Goal: Information Seeking & Learning: Learn about a topic

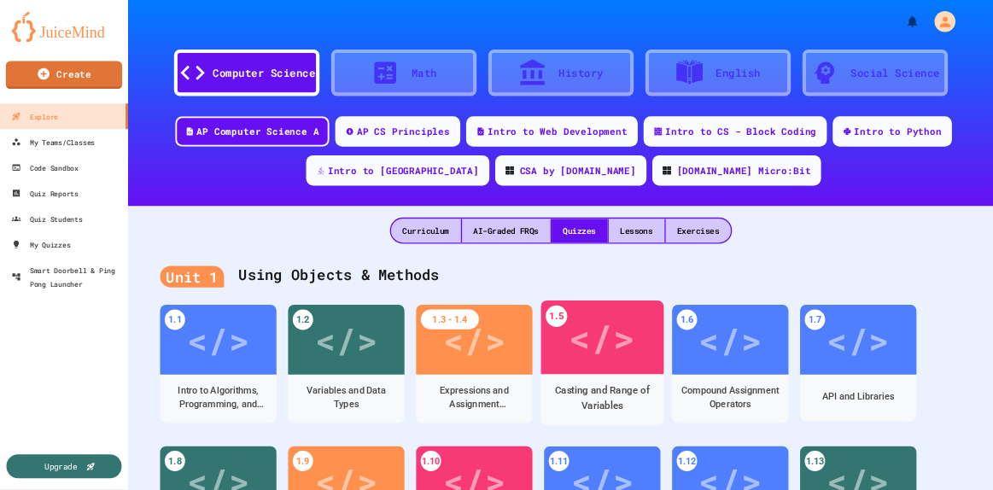
scroll to position [287, 0]
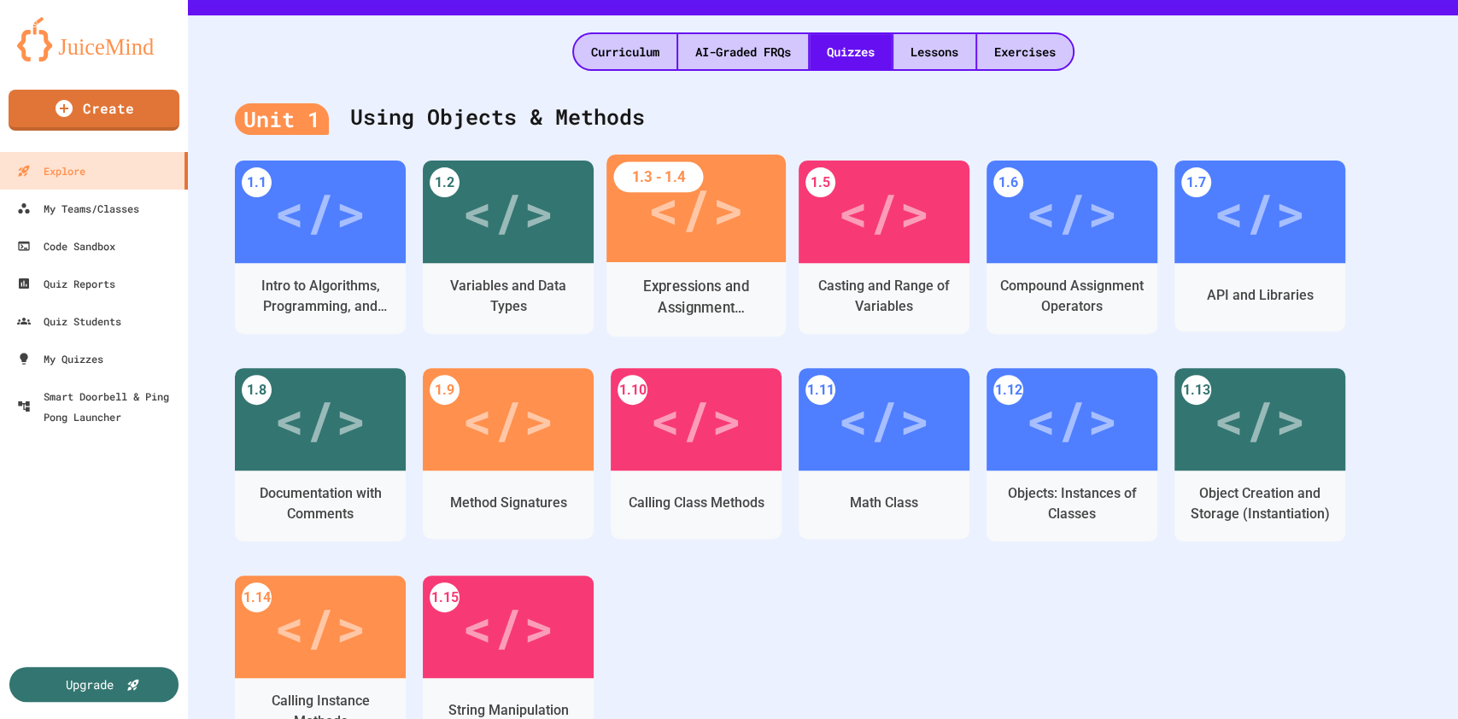
click at [694, 249] on div "</>" at bounding box center [696, 209] width 179 height 108
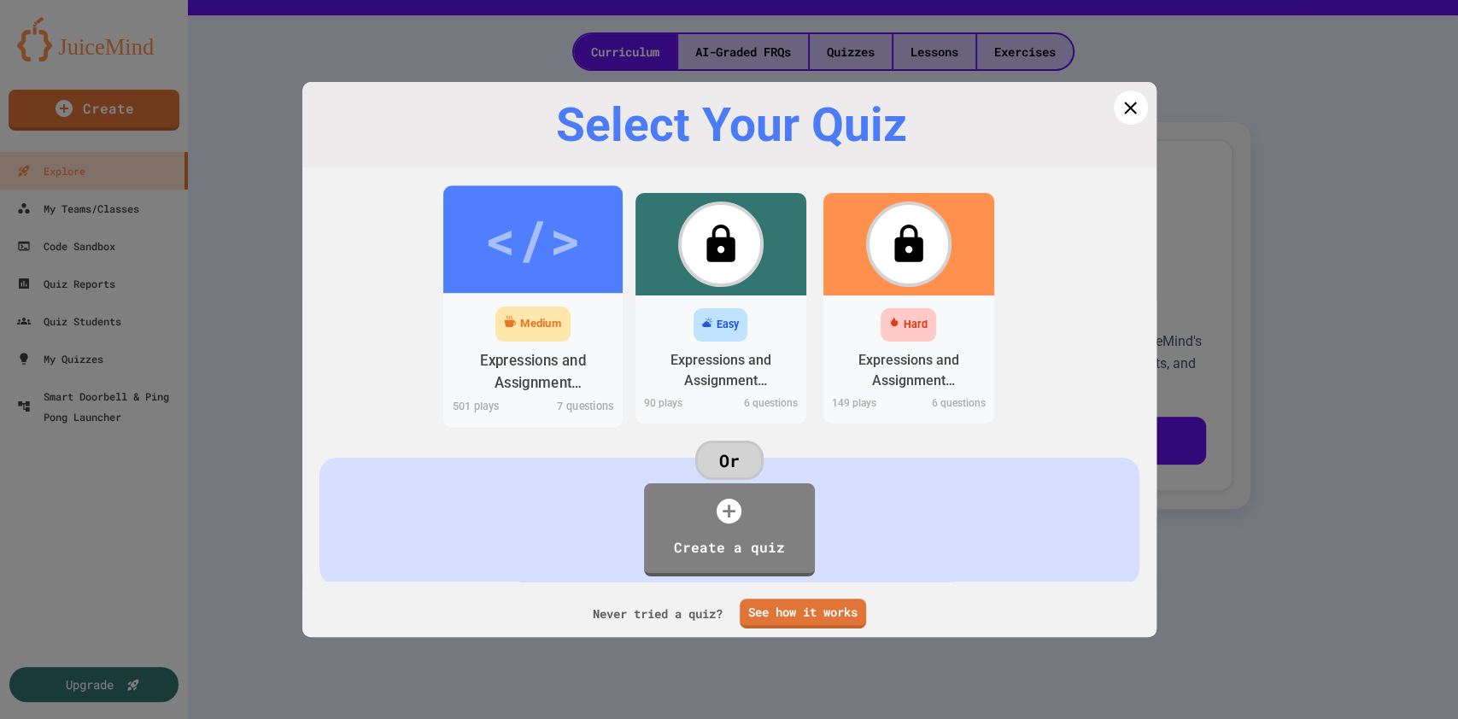
click at [546, 249] on div "</>" at bounding box center [532, 239] width 97 height 81
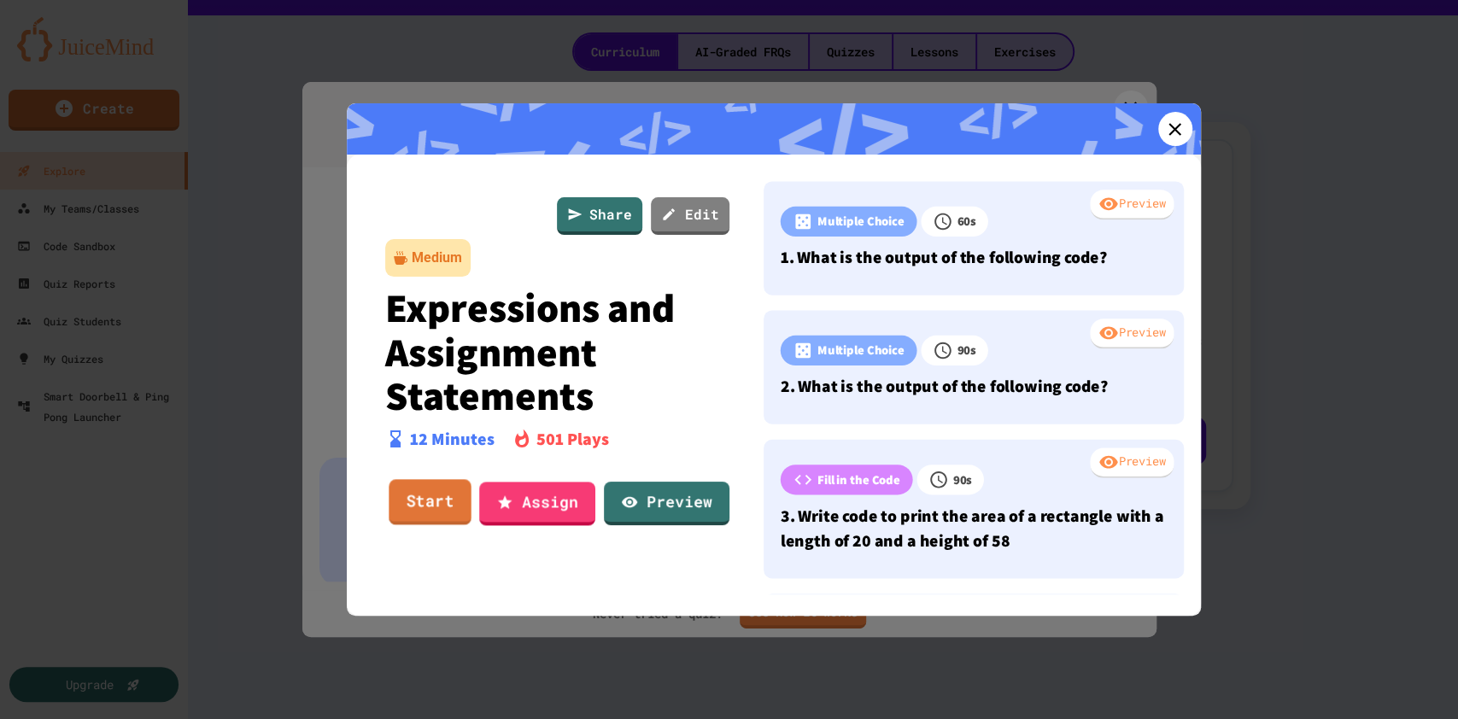
click at [446, 494] on link "Start" at bounding box center [430, 502] width 83 height 46
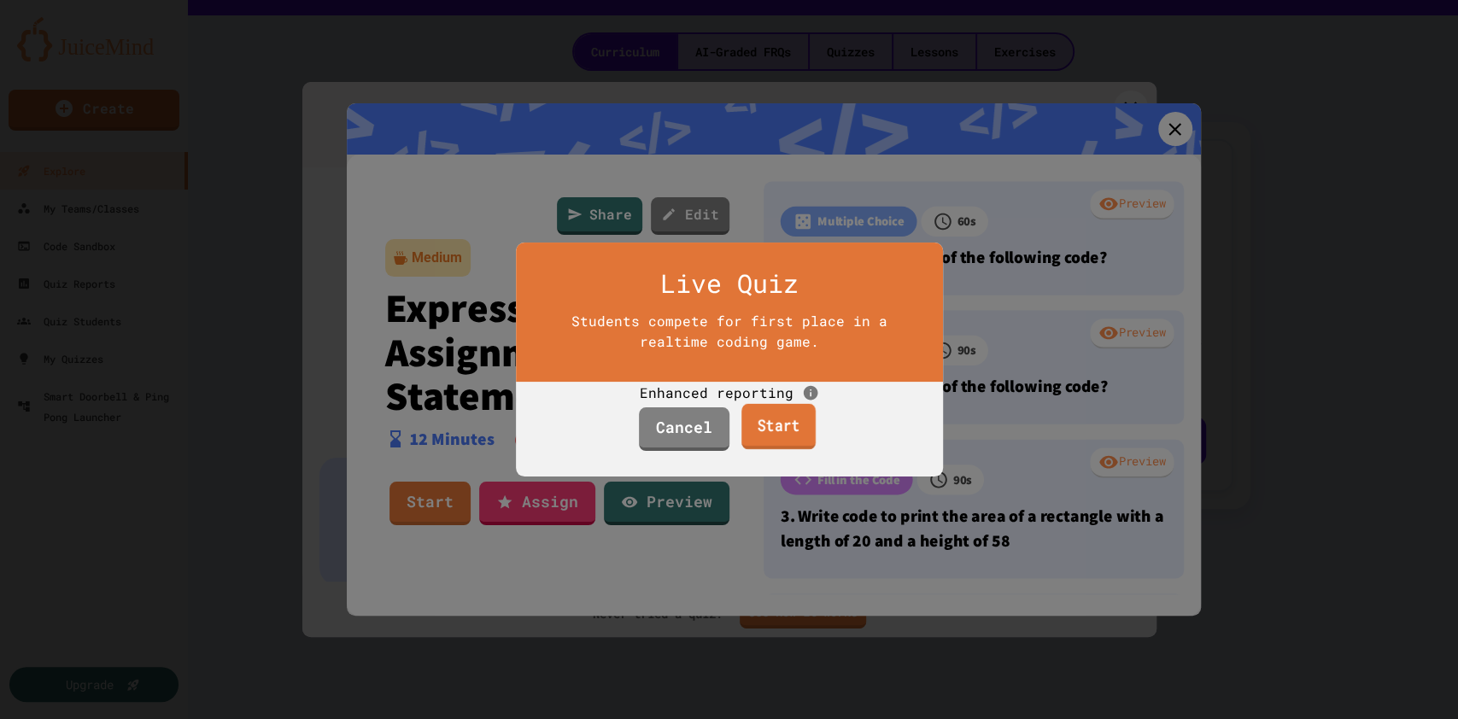
click at [787, 450] on link "Start" at bounding box center [778, 427] width 74 height 46
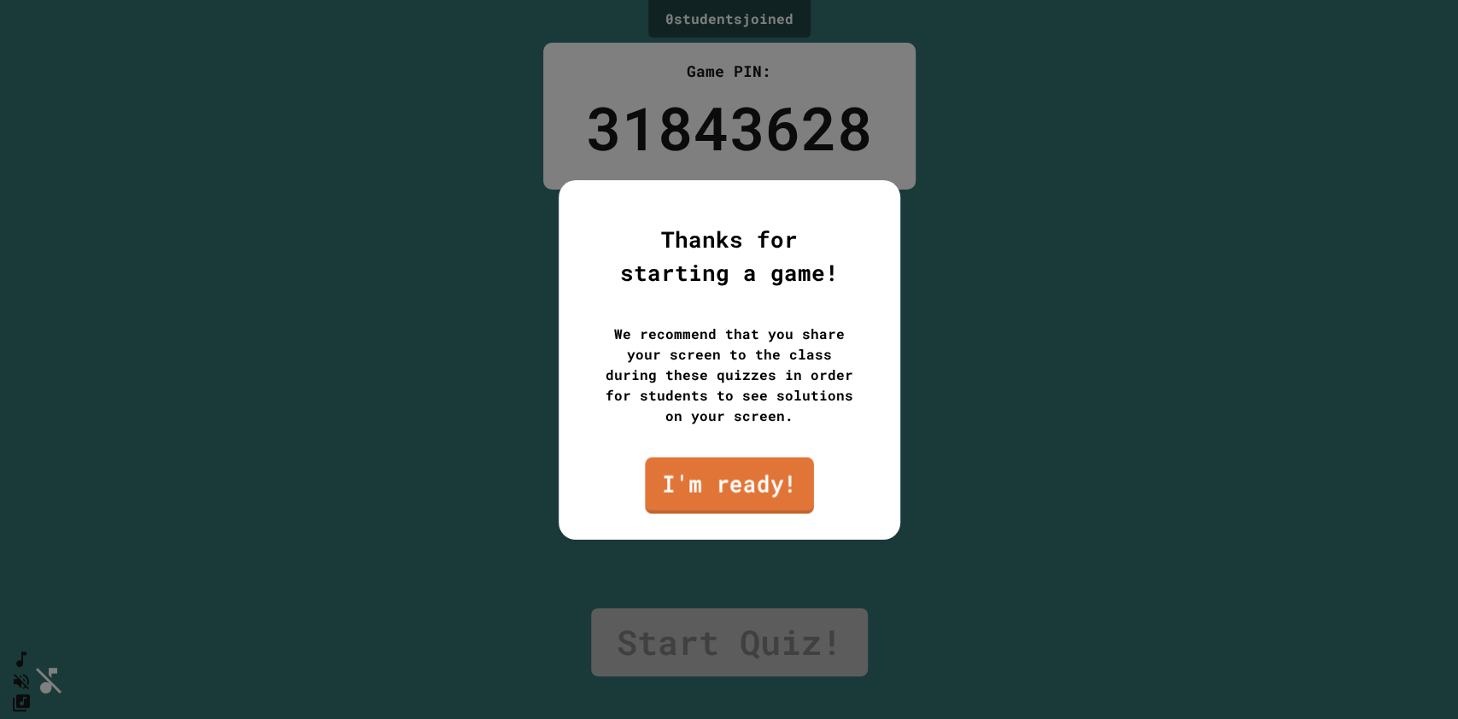
click at [764, 475] on link "I'm ready!" at bounding box center [729, 485] width 169 height 56
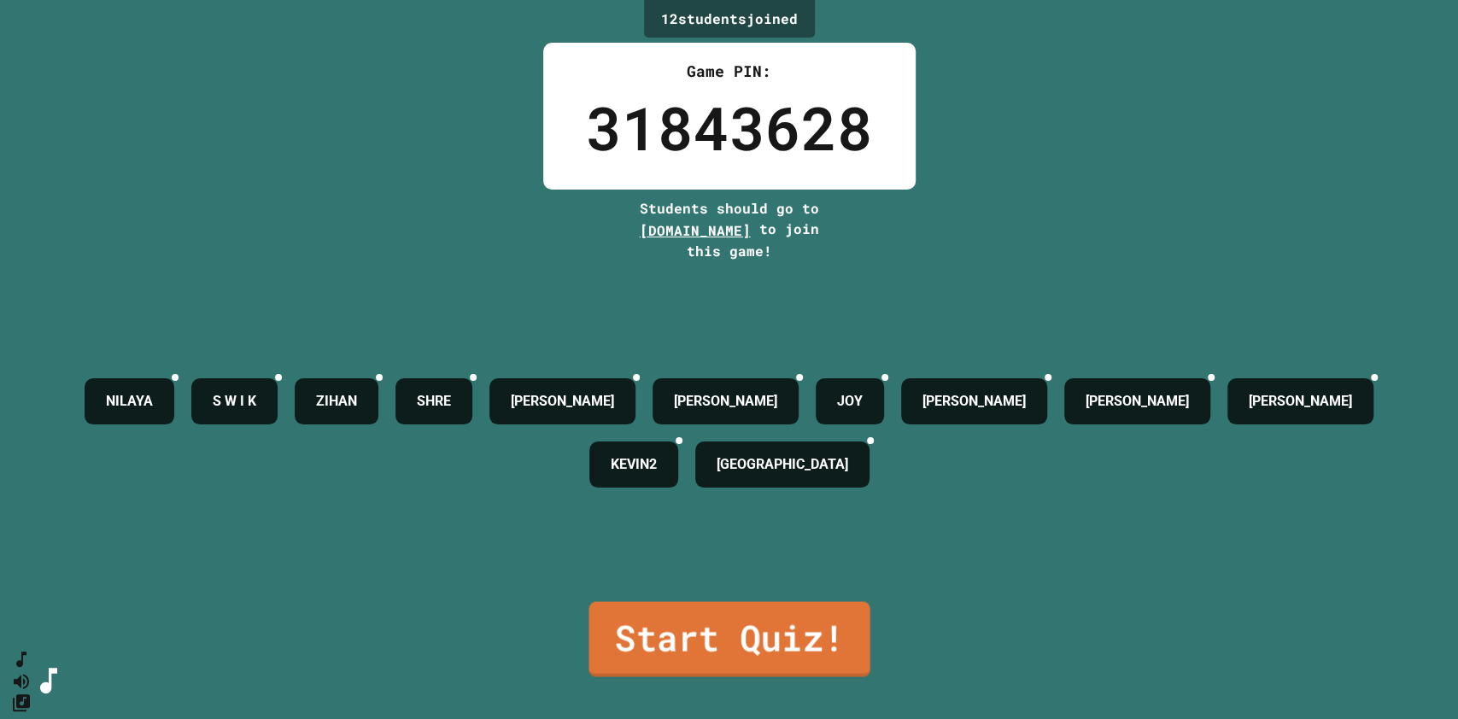
click at [730, 624] on link "Start Quiz!" at bounding box center [729, 638] width 281 height 75
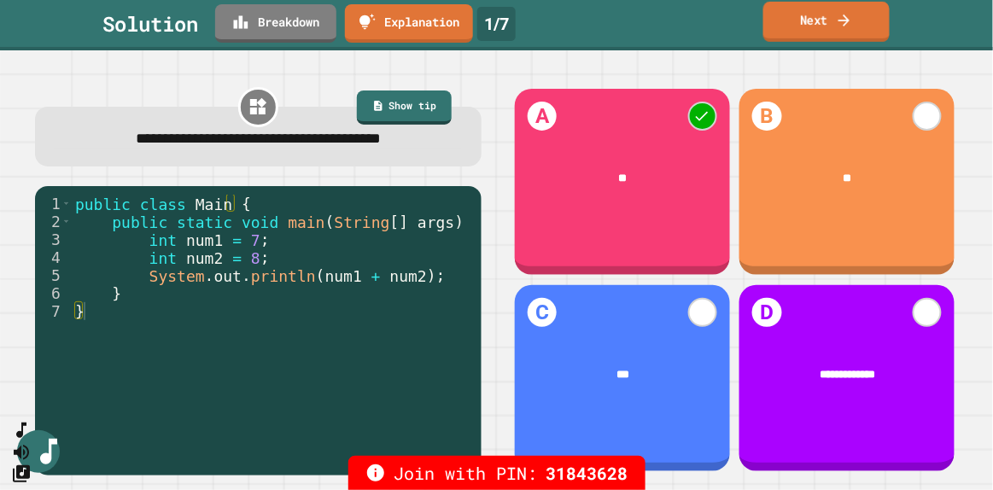
click at [829, 15] on link "Next" at bounding box center [827, 22] width 126 height 40
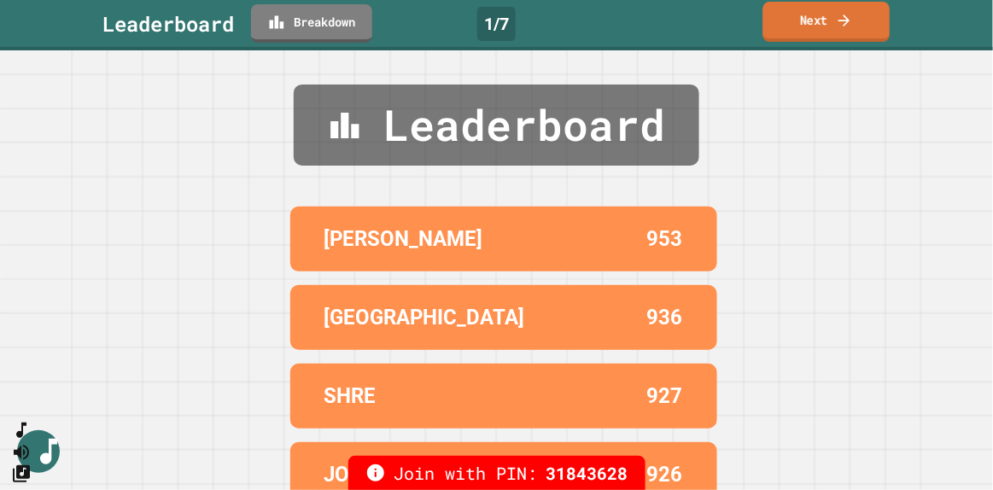
click at [819, 9] on link "Next" at bounding box center [827, 22] width 127 height 40
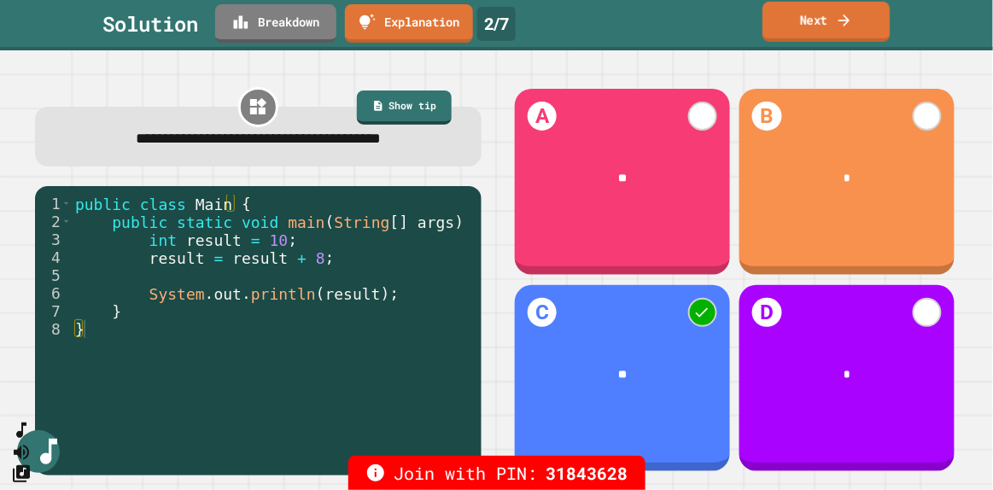
click at [781, 37] on link "Next" at bounding box center [826, 22] width 127 height 40
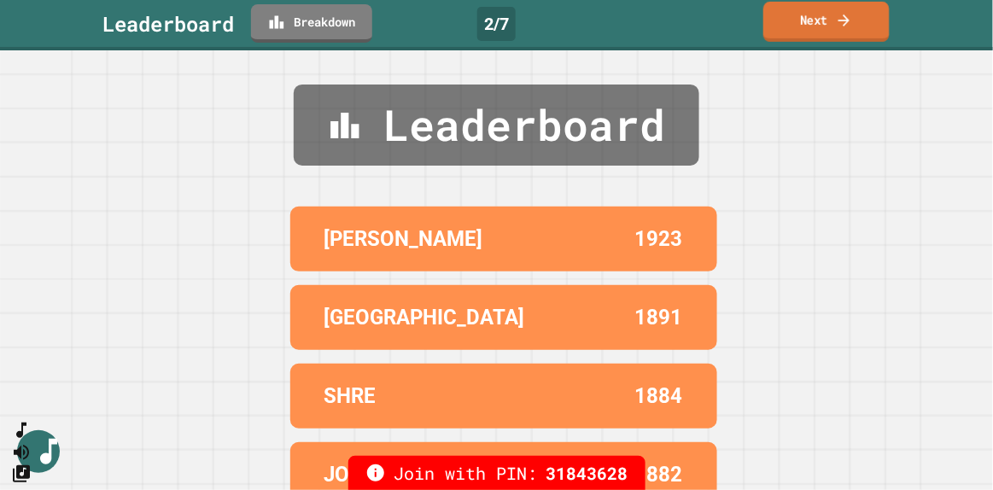
click at [781, 37] on link "Next" at bounding box center [827, 22] width 126 height 40
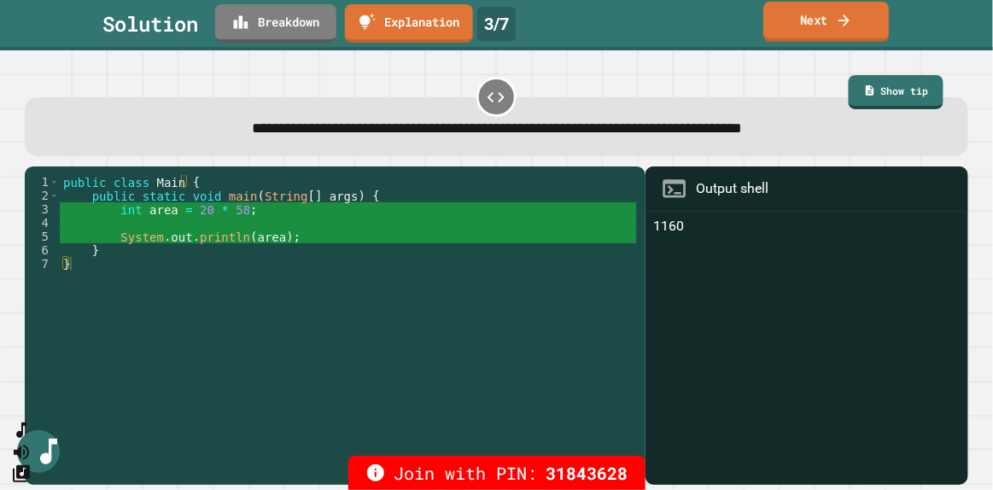
click at [829, 21] on link "Next" at bounding box center [827, 22] width 126 height 40
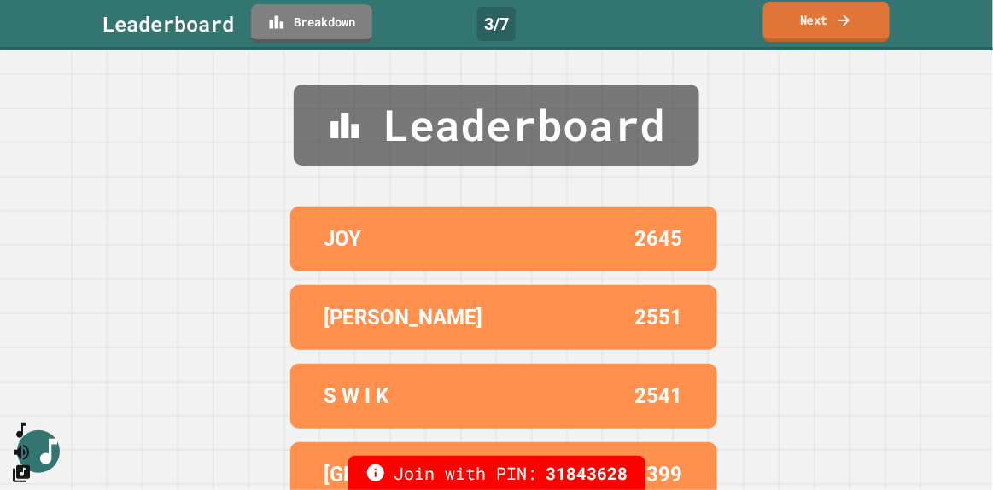
click at [829, 21] on link "Next" at bounding box center [827, 22] width 126 height 40
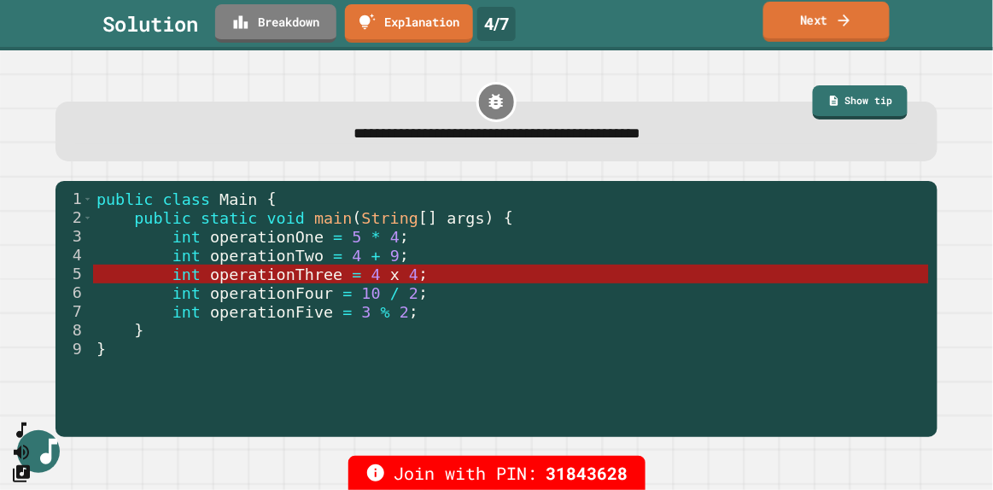
click at [809, 17] on link "Next" at bounding box center [827, 22] width 126 height 40
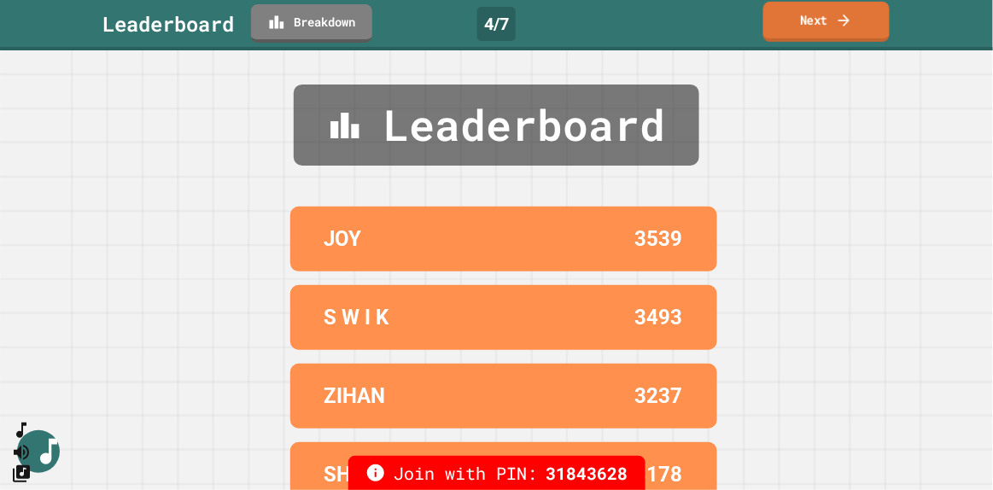
click at [809, 17] on link "Next" at bounding box center [827, 22] width 126 height 40
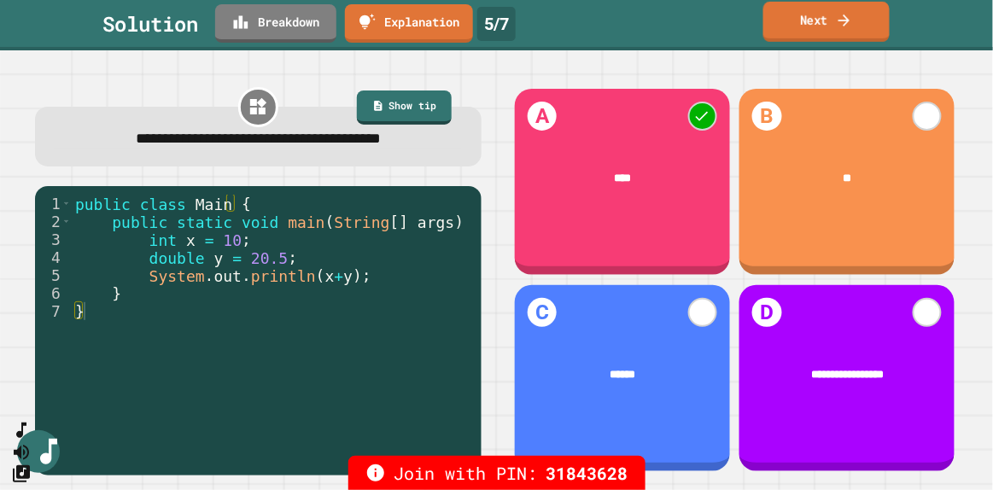
click at [815, 16] on link "Next" at bounding box center [827, 22] width 126 height 40
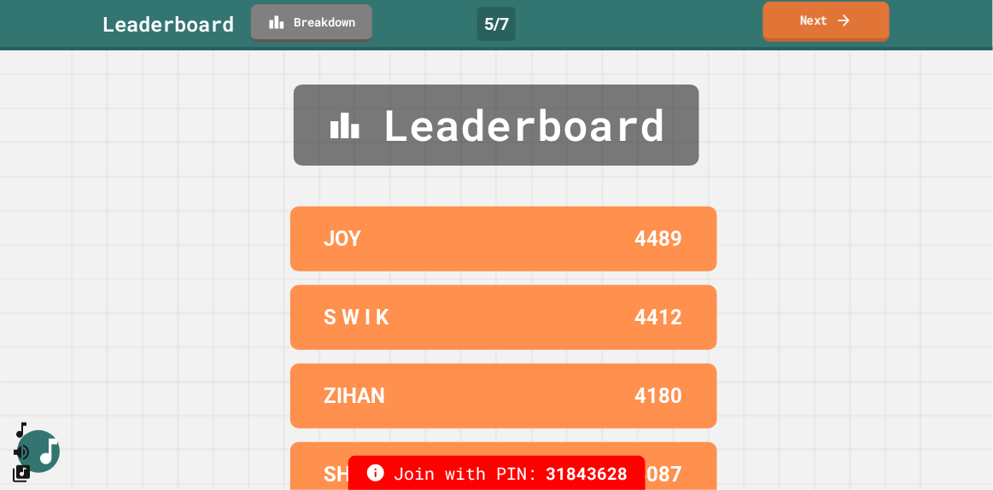
click at [815, 16] on link "Next" at bounding box center [827, 22] width 126 height 40
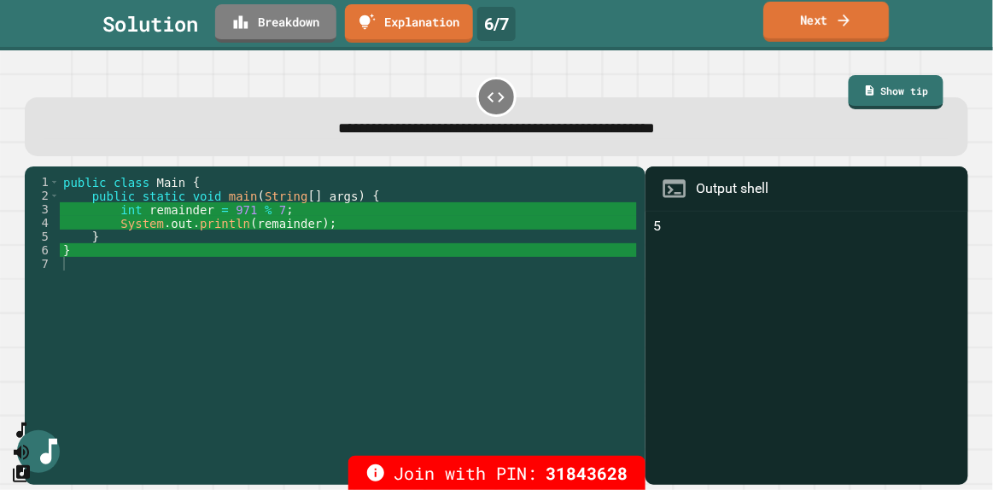
click at [810, 12] on link "Next" at bounding box center [827, 22] width 126 height 40
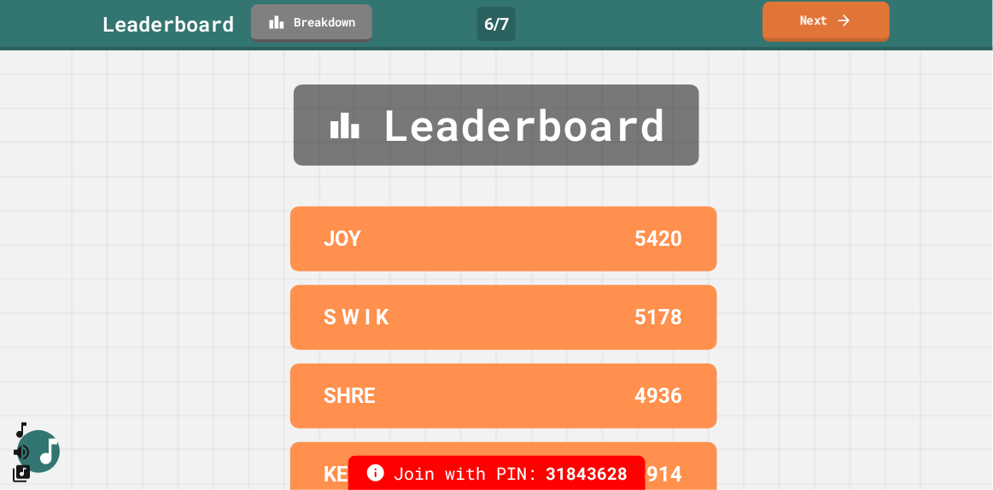
click at [810, 12] on link "Next" at bounding box center [827, 22] width 127 height 40
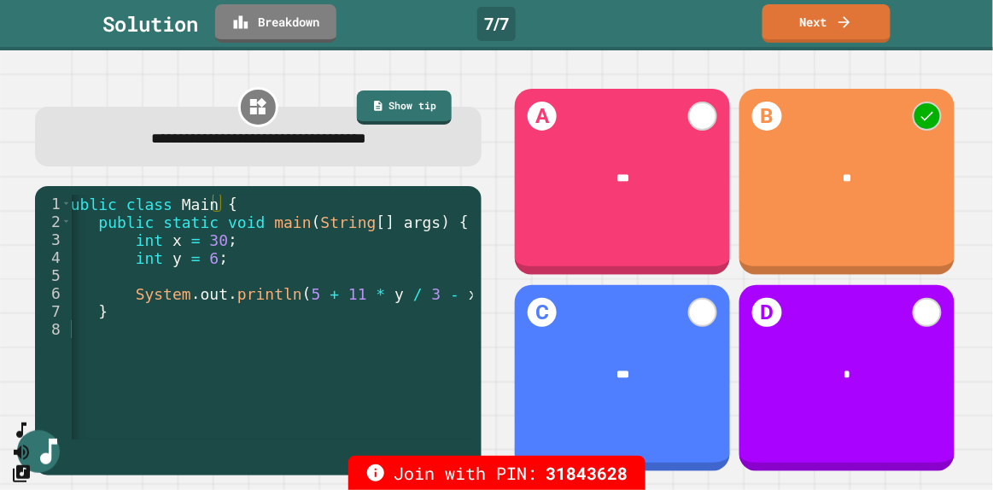
scroll to position [0, 13]
click at [859, 30] on link "Next" at bounding box center [827, 22] width 126 height 40
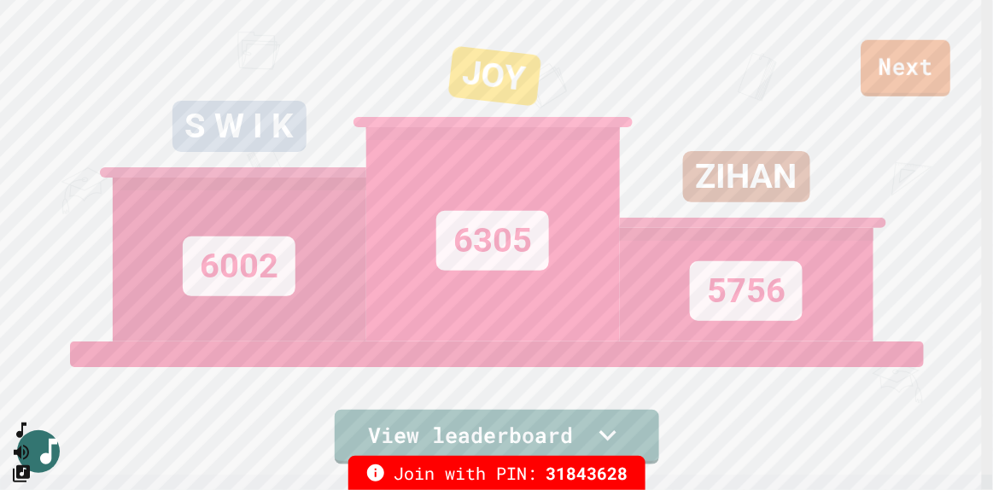
click at [907, 68] on link "Next" at bounding box center [907, 68] width 90 height 56
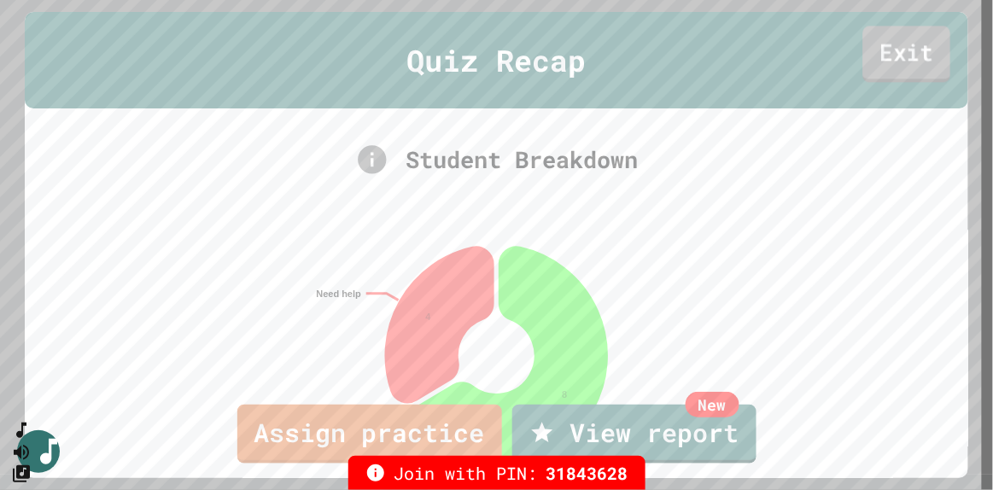
click at [904, 61] on link "Exit" at bounding box center [908, 54] width 88 height 56
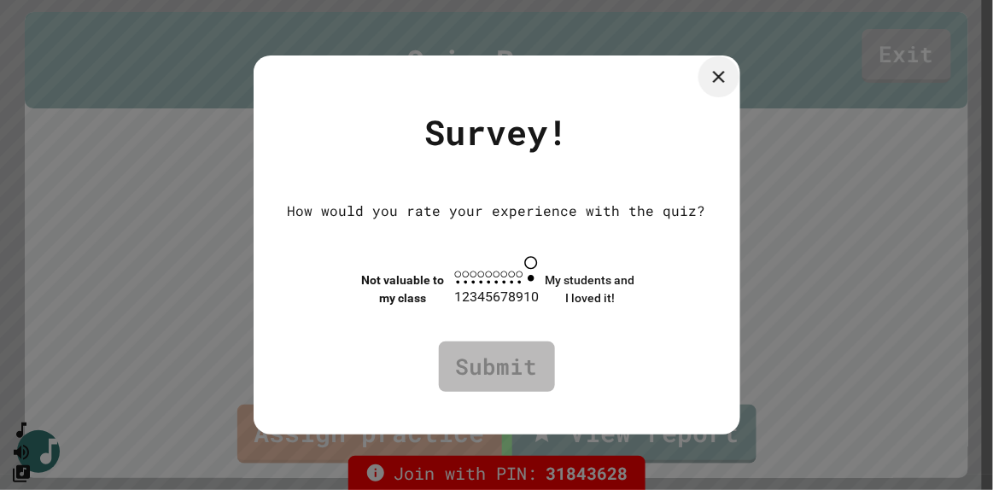
click at [730, 80] on icon at bounding box center [719, 77] width 21 height 21
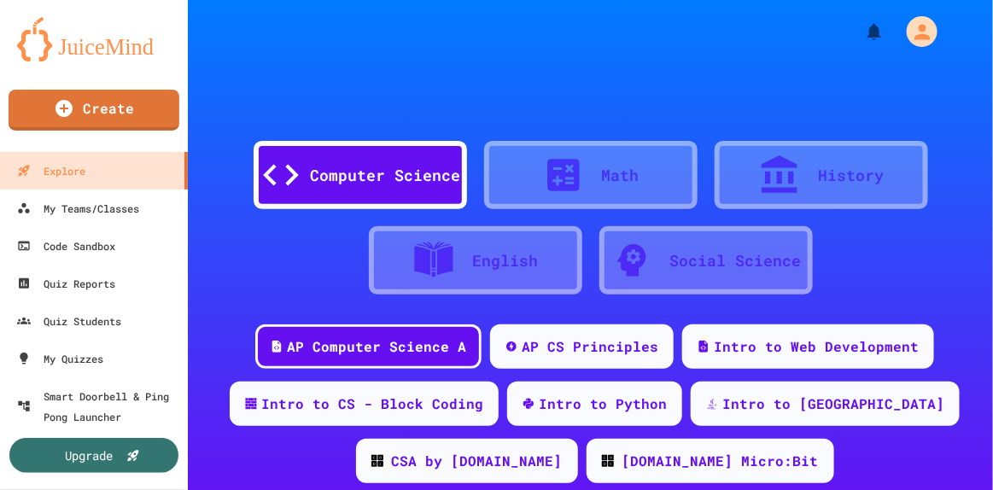
click at [695, 80] on div "Computer Science Math History English Social Science" at bounding box center [591, 183] width 806 height 231
